Goal: Find contact information: Find contact information

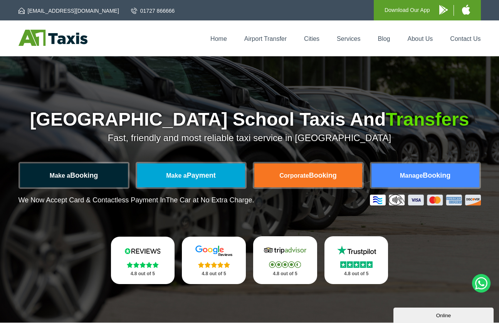
click at [96, 171] on link "Make a Booking" at bounding box center [74, 175] width 108 height 24
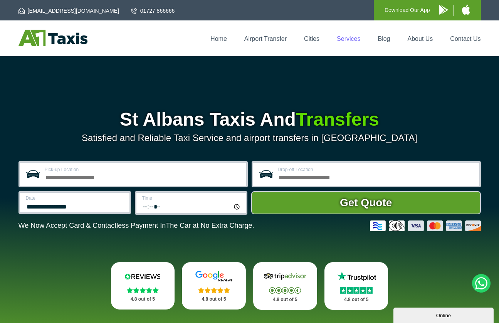
click at [351, 37] on link "Services" at bounding box center [349, 38] width 24 height 7
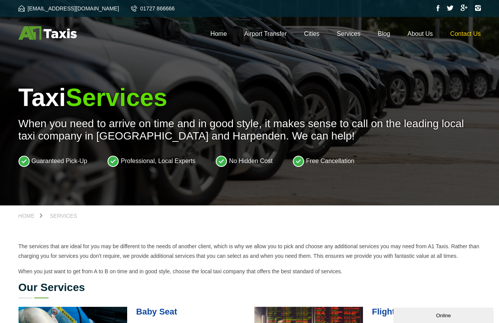
click at [465, 32] on link "Contact Us" at bounding box center [465, 33] width 30 height 7
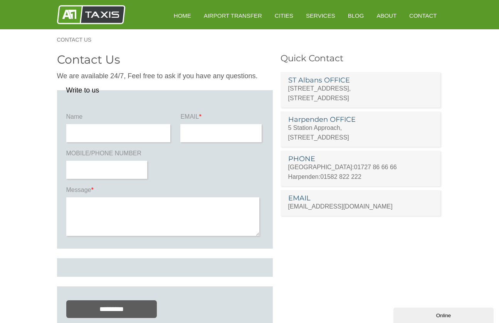
click at [326, 84] on h3 "ST Albans OFFICE" at bounding box center [360, 80] width 145 height 7
click at [320, 79] on h3 "ST Albans OFFICE" at bounding box center [360, 80] width 145 height 7
click at [318, 100] on p "[STREET_ADDRESS]" at bounding box center [360, 93] width 145 height 19
